Goal: Navigation & Orientation: Find specific page/section

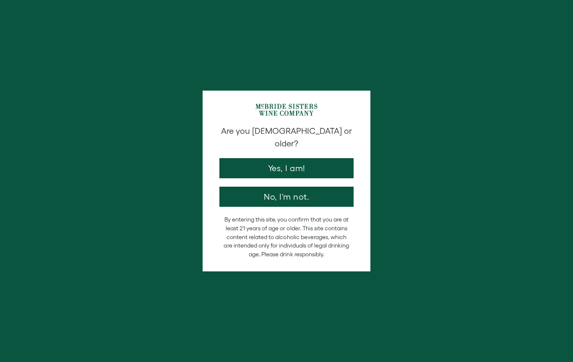
click at [317, 160] on button "Yes, I am!" at bounding box center [286, 168] width 134 height 20
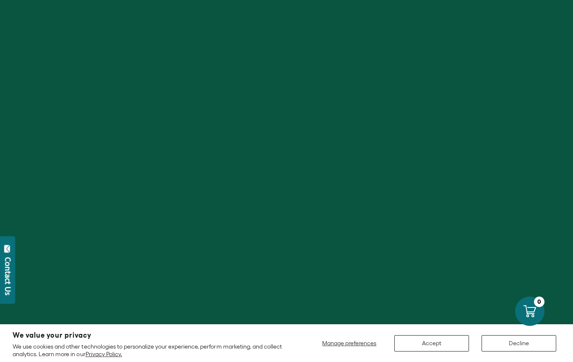
click at [448, 345] on button "Accept" at bounding box center [431, 343] width 75 height 16
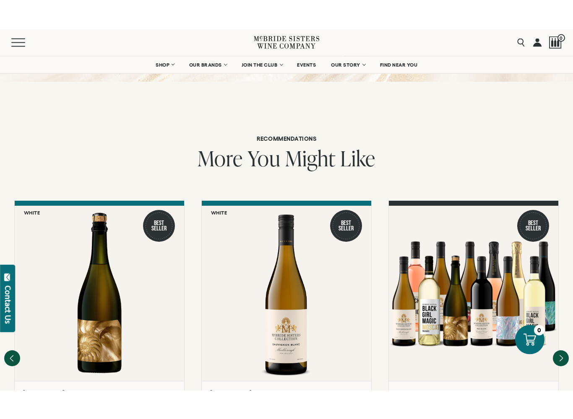
scroll to position [681, 0]
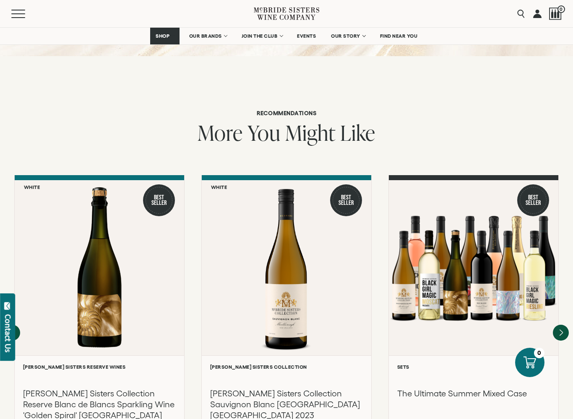
click at [318, 42] on link "EVENTS" at bounding box center [306, 36] width 30 height 17
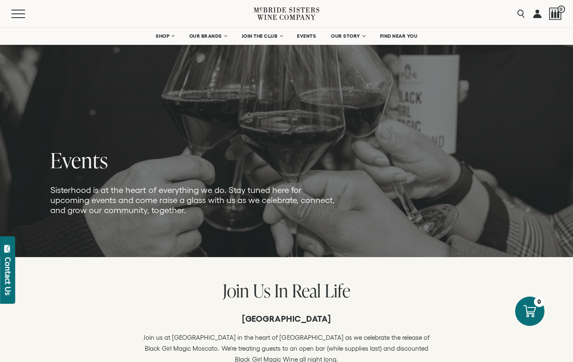
click at [174, 36] on link "SHOP" at bounding box center [164, 36] width 29 height 17
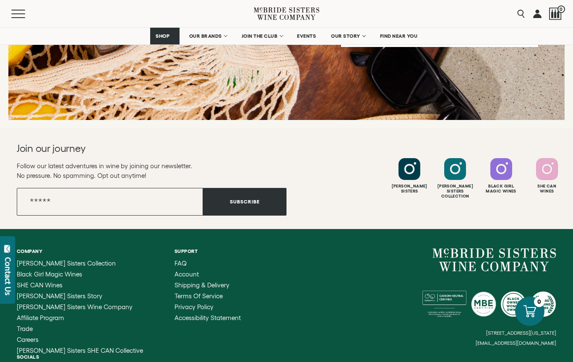
scroll to position [1213, 0]
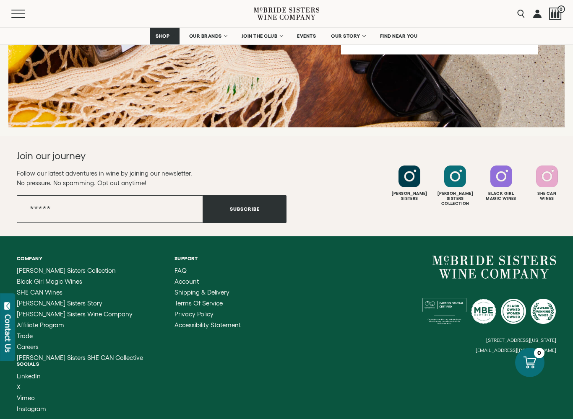
click at [102, 361] on div "Company [PERSON_NAME] Sisters Collection Black Girl Magic Wines SHE CAN Wines […" at bounding box center [286, 333] width 573 height 195
click at [100, 361] on span "[PERSON_NAME] Sisters SHE CAN Collective" at bounding box center [80, 357] width 126 height 7
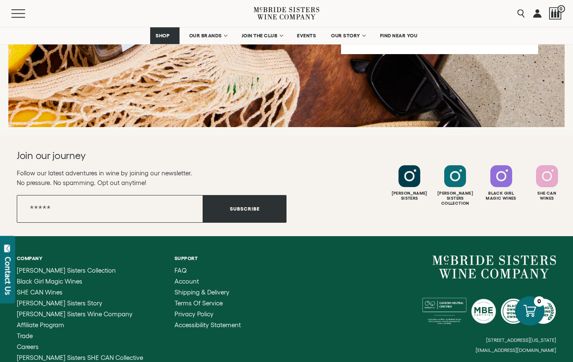
scroll to position [1237, 0]
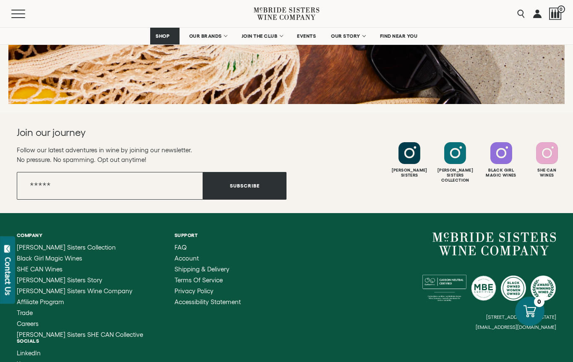
click at [412, 39] on link "FIND NEAR YOU" at bounding box center [398, 36] width 49 height 17
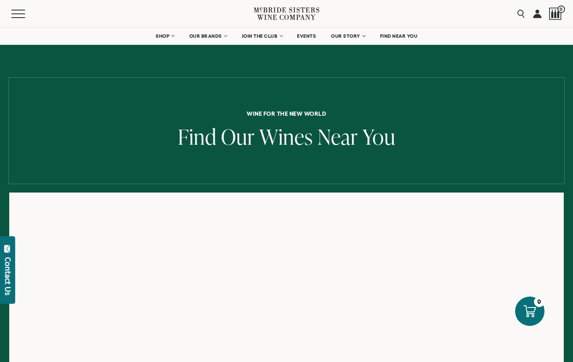
click at [6, 287] on div "Contact Us" at bounding box center [8, 276] width 8 height 38
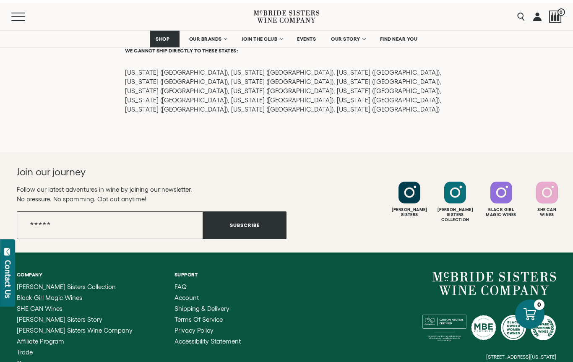
scroll to position [1163, 0]
